Goal: Information Seeking & Learning: Learn about a topic

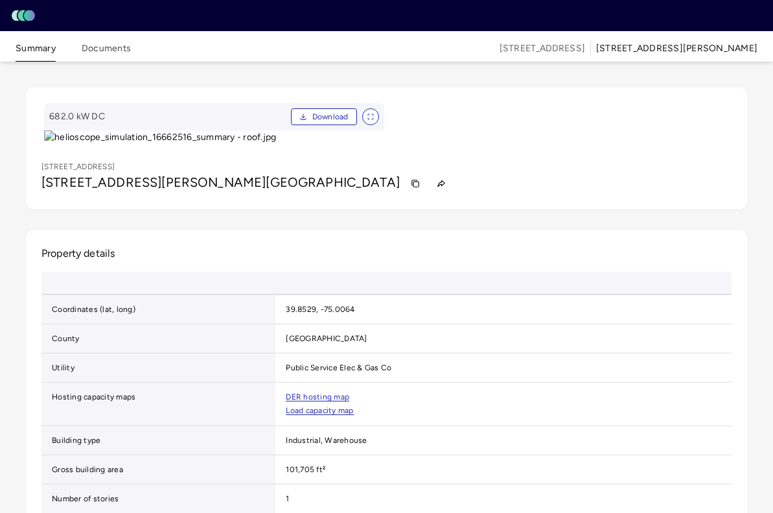
scroll to position [443, 0]
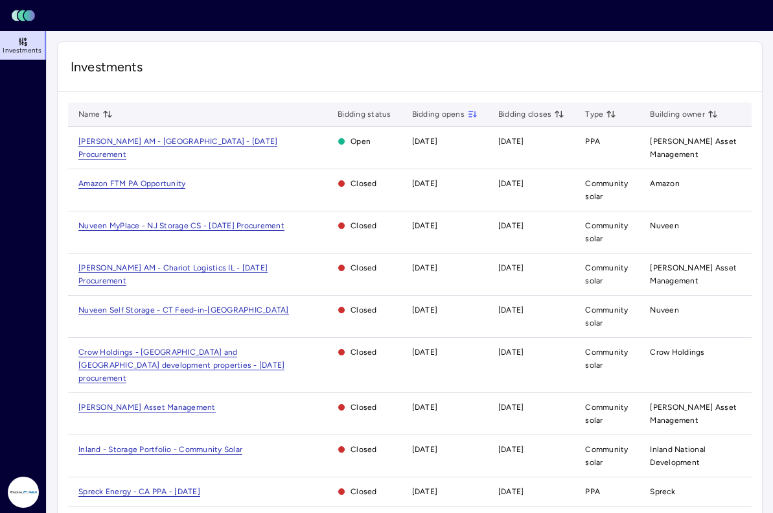
scroll to position [217, 0]
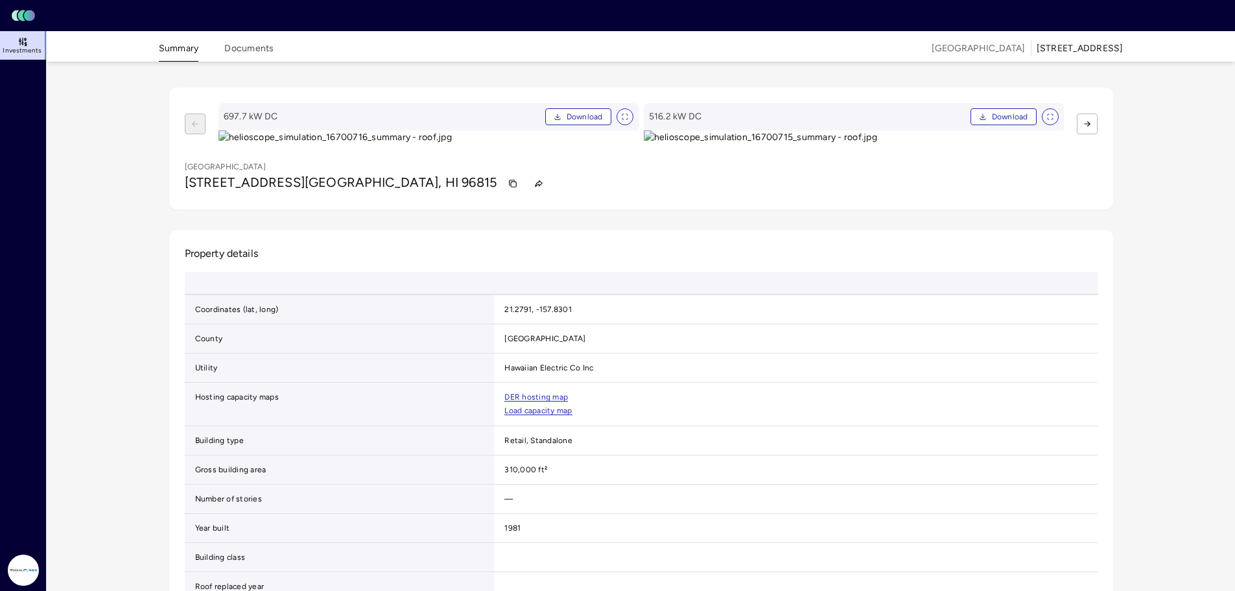
scroll to position [215, 0]
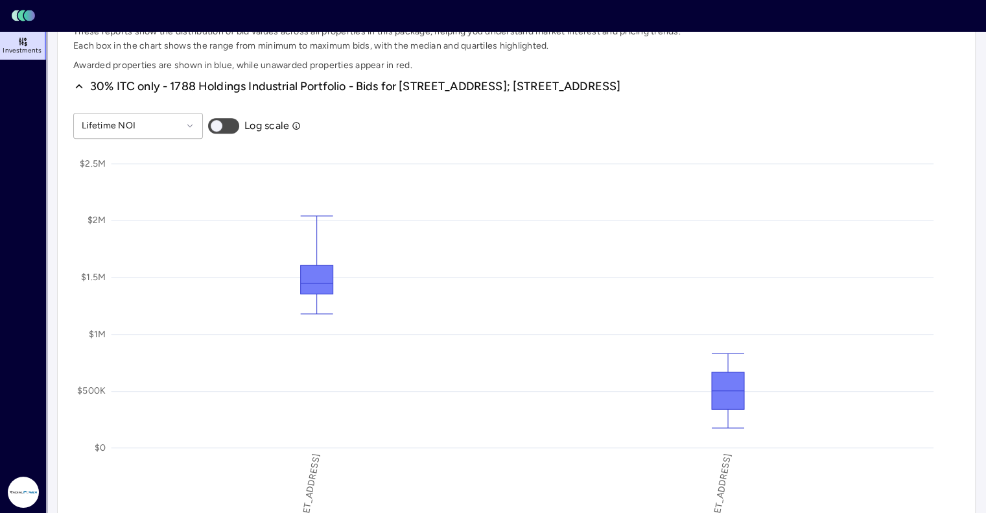
scroll to position [621, 0]
